Goal: Task Accomplishment & Management: Manage account settings

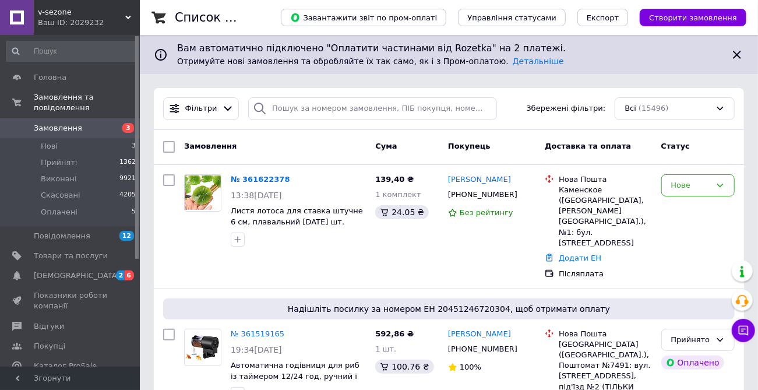
scroll to position [93, 0]
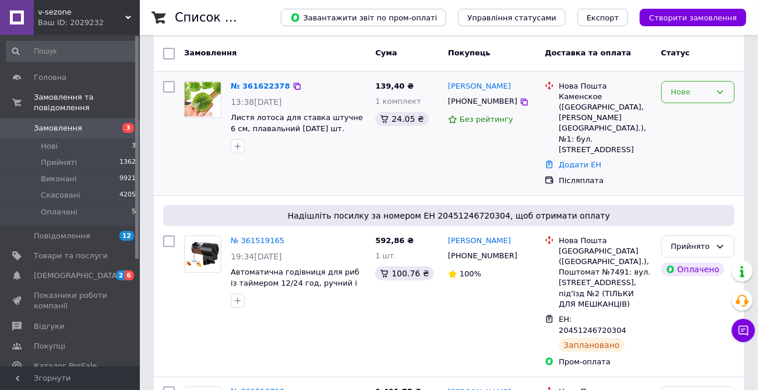
click at [686, 91] on div "Нове" at bounding box center [691, 92] width 40 height 12
click at [690, 159] on li "Скасовано" at bounding box center [698, 159] width 72 height 22
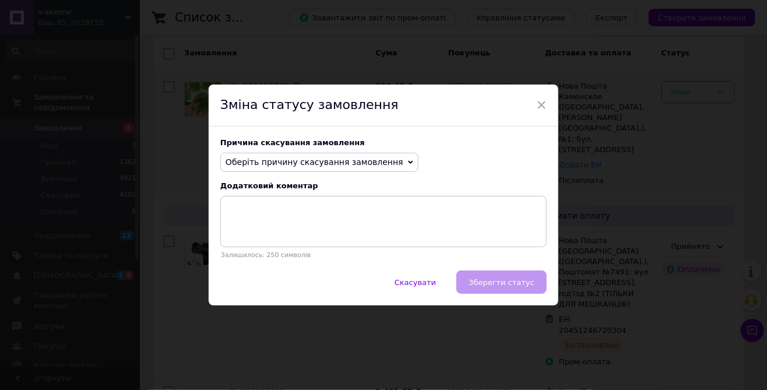
click at [377, 161] on span "Оберіть причину скасування замовлення" at bounding box center [315, 161] width 178 height 9
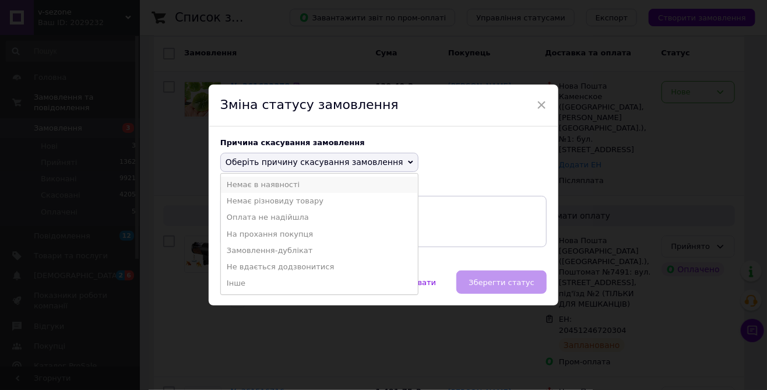
click at [273, 185] on li "Немає в наявності" at bounding box center [319, 185] width 197 height 16
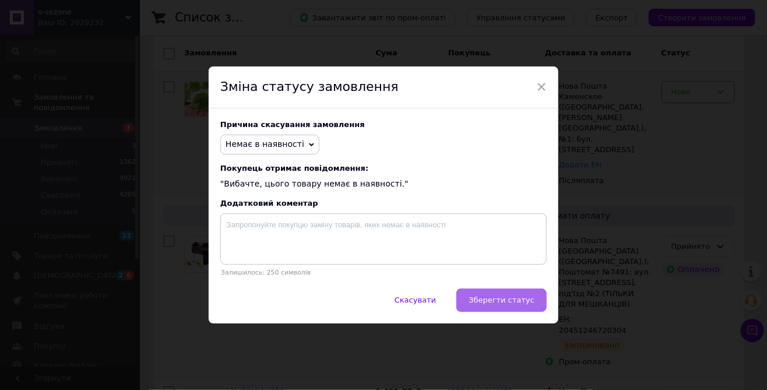
click at [497, 298] on span "Зберегти статус" at bounding box center [502, 299] width 66 height 9
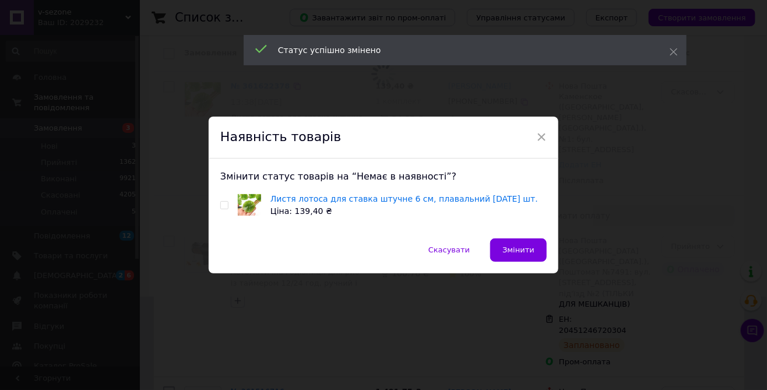
click at [221, 203] on input "checkbox" at bounding box center [224, 206] width 8 height 8
checkbox input "true"
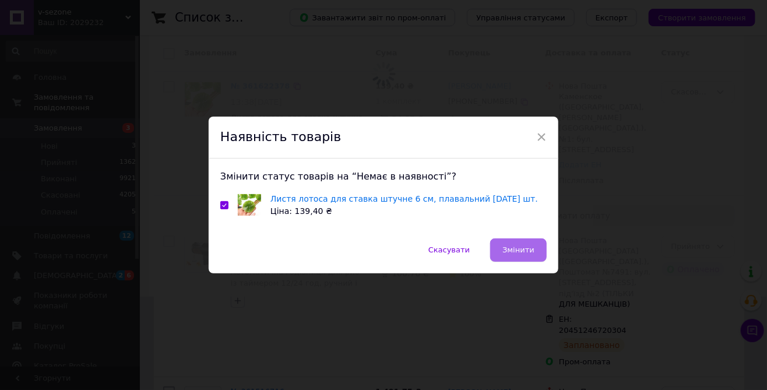
click at [522, 250] on span "Змінити" at bounding box center [518, 249] width 32 height 9
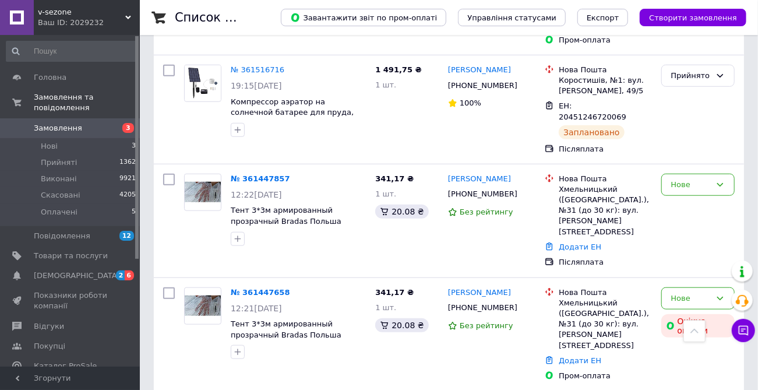
scroll to position [421, 0]
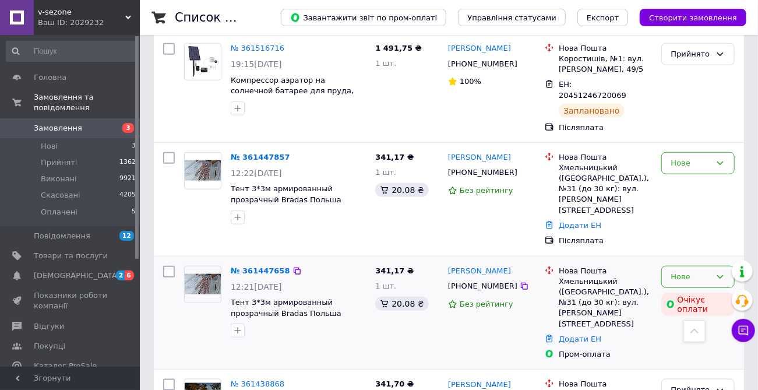
click at [691, 271] on div "Нове" at bounding box center [691, 277] width 40 height 12
click at [685, 333] on li "Скасовано" at bounding box center [698, 344] width 72 height 22
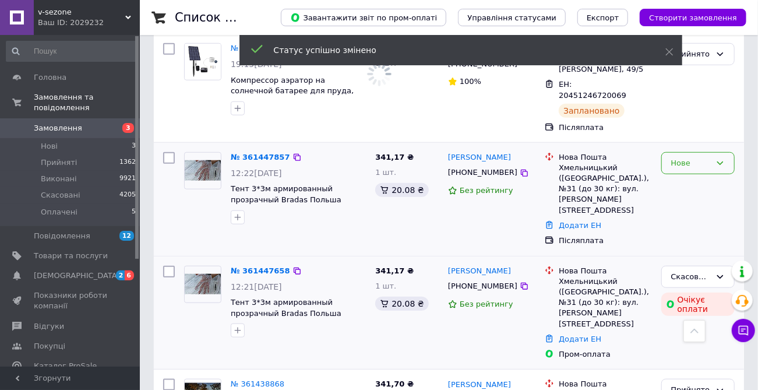
click at [675, 157] on div "Нове" at bounding box center [691, 163] width 40 height 12
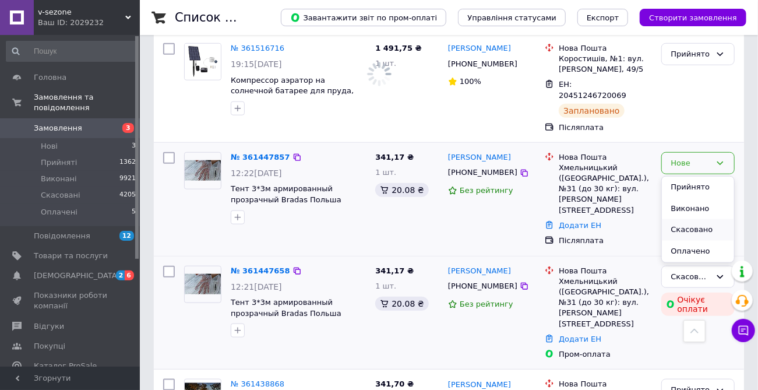
click at [684, 219] on li "Скасовано" at bounding box center [698, 230] width 72 height 22
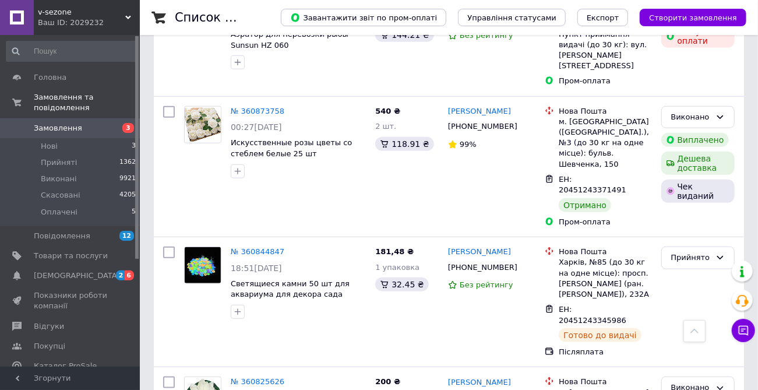
scroll to position [2504, 0]
click at [50, 78] on span "Головна" at bounding box center [50, 77] width 33 height 10
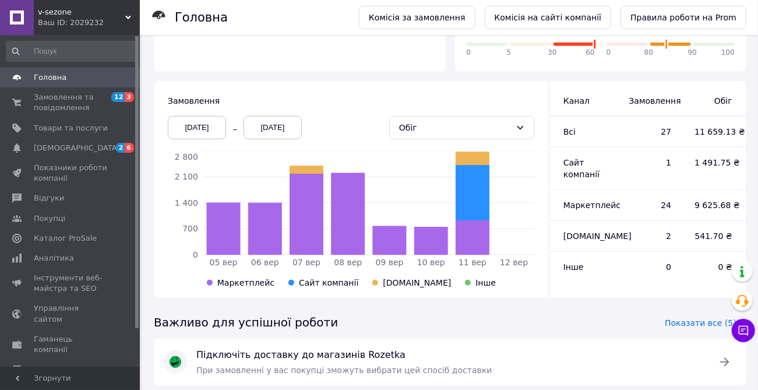
scroll to position [286, 0]
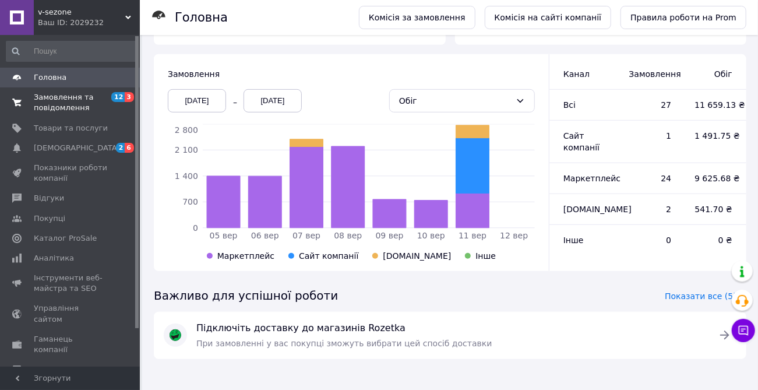
click at [62, 112] on span "Замовлення та повідомлення" at bounding box center [71, 102] width 74 height 21
